Goal: Transaction & Acquisition: Purchase product/service

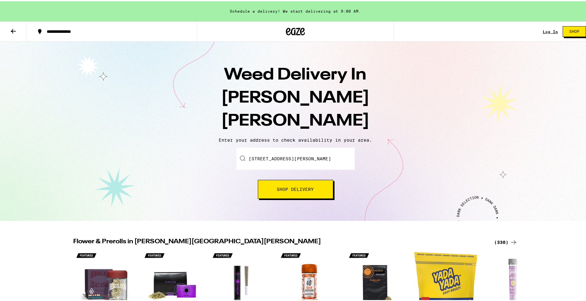
click at [295, 146] on input "[STREET_ADDRESS][PERSON_NAME]" at bounding box center [295, 157] width 118 height 22
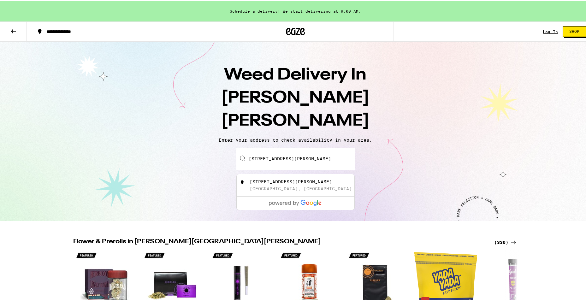
type input "[STREET_ADDRESS][PERSON_NAME]"
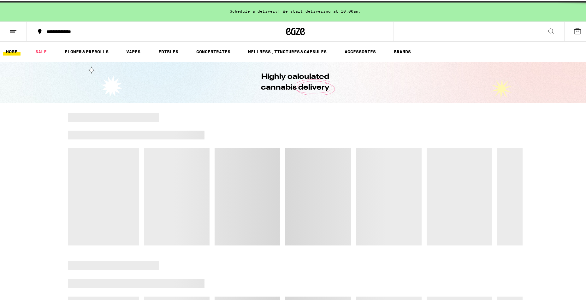
click at [283, 167] on div at bounding box center [295, 178] width 454 height 133
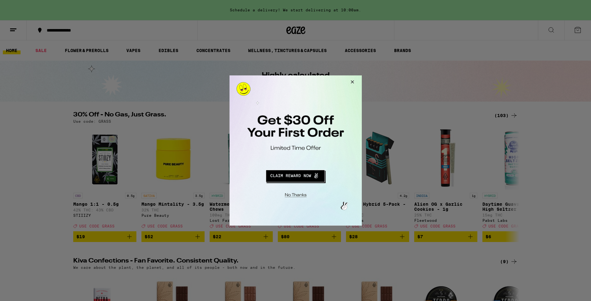
click at [351, 82] on button "Close Modal" at bounding box center [350, 82] width 17 height 15
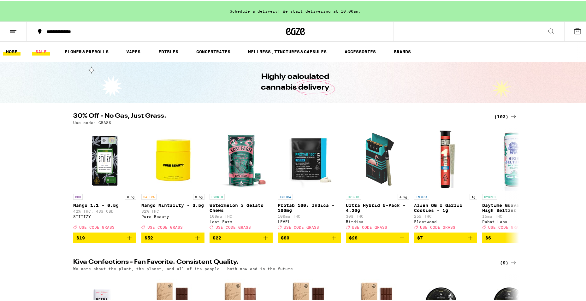
click at [37, 50] on link "SALE" at bounding box center [41, 51] width 18 height 8
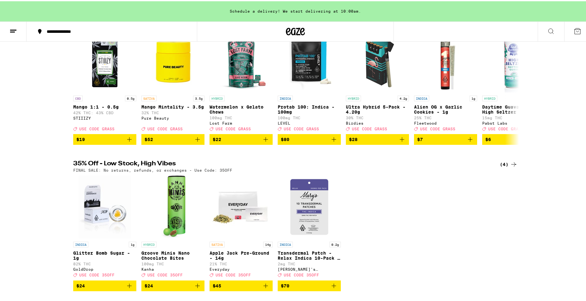
scroll to position [221, 0]
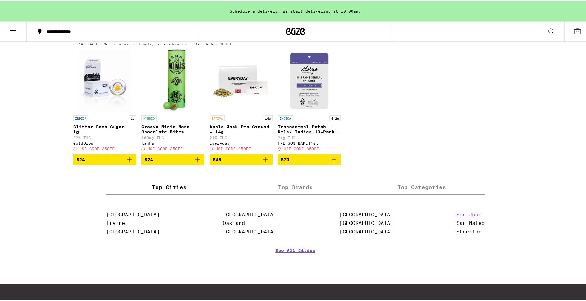
click at [469, 216] on link "San Jose" at bounding box center [468, 213] width 25 height 6
